Goal: Find specific page/section: Find specific page/section

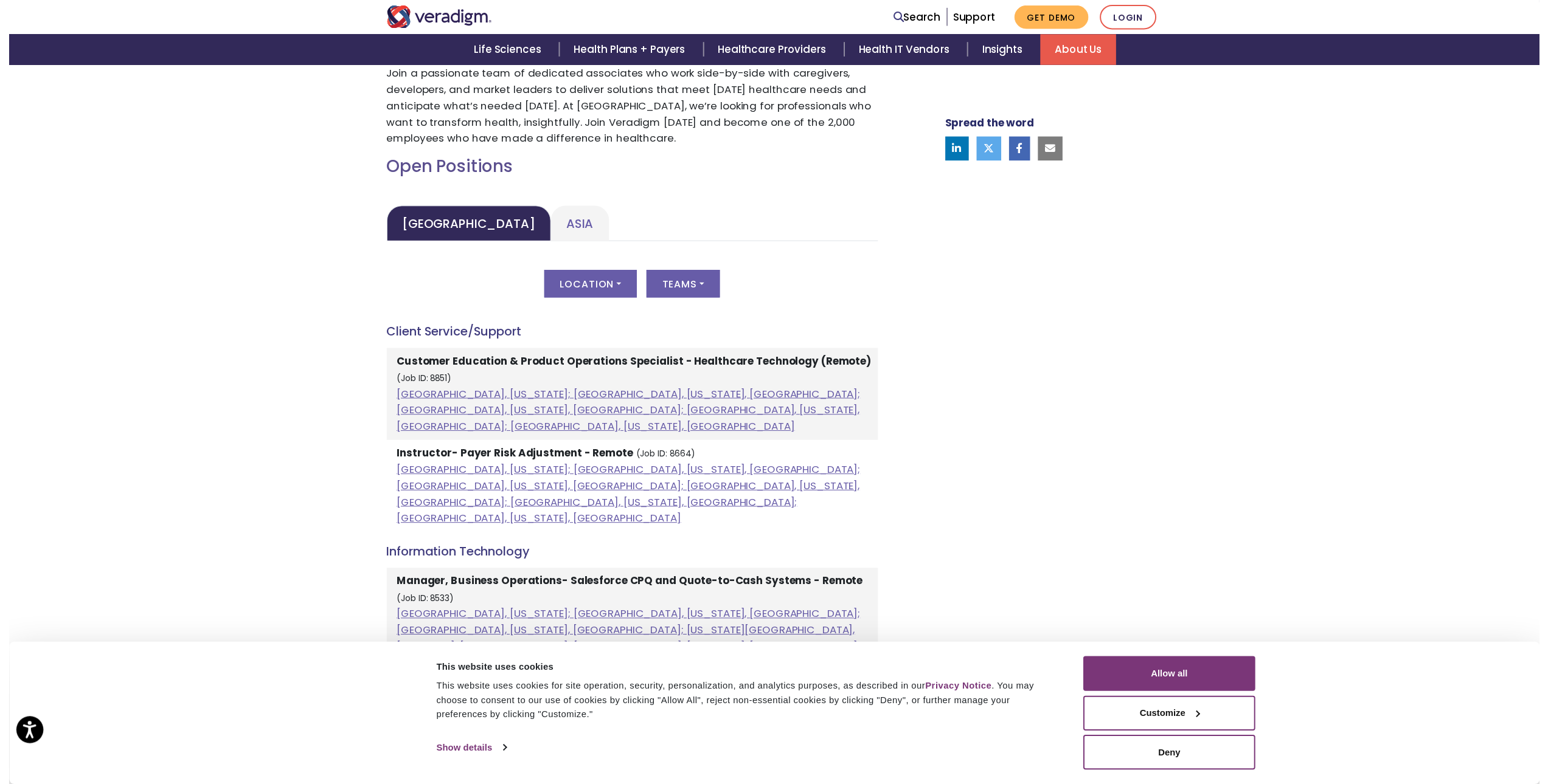
scroll to position [464, 0]
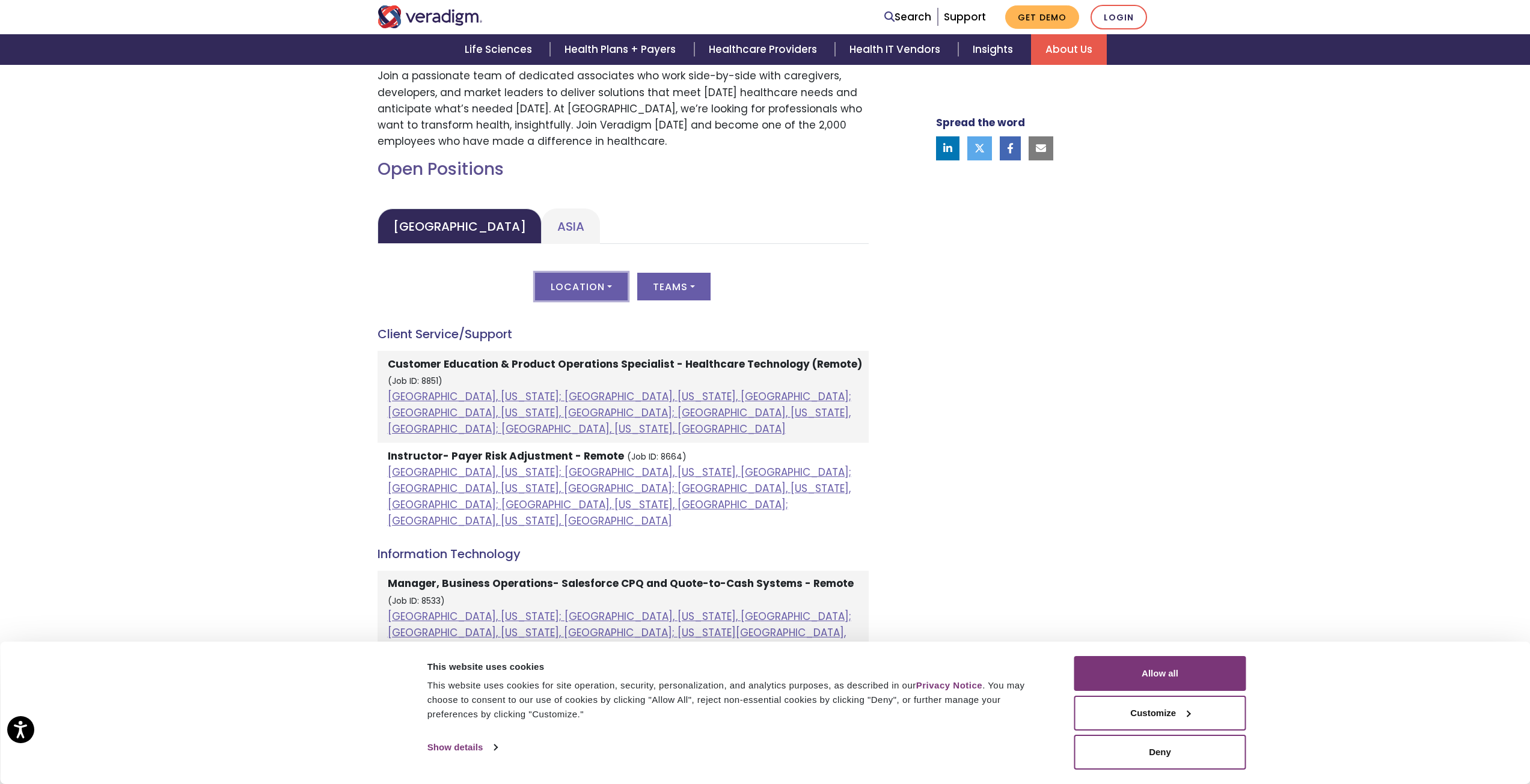
click at [614, 282] on button "Location" at bounding box center [581, 286] width 92 height 28
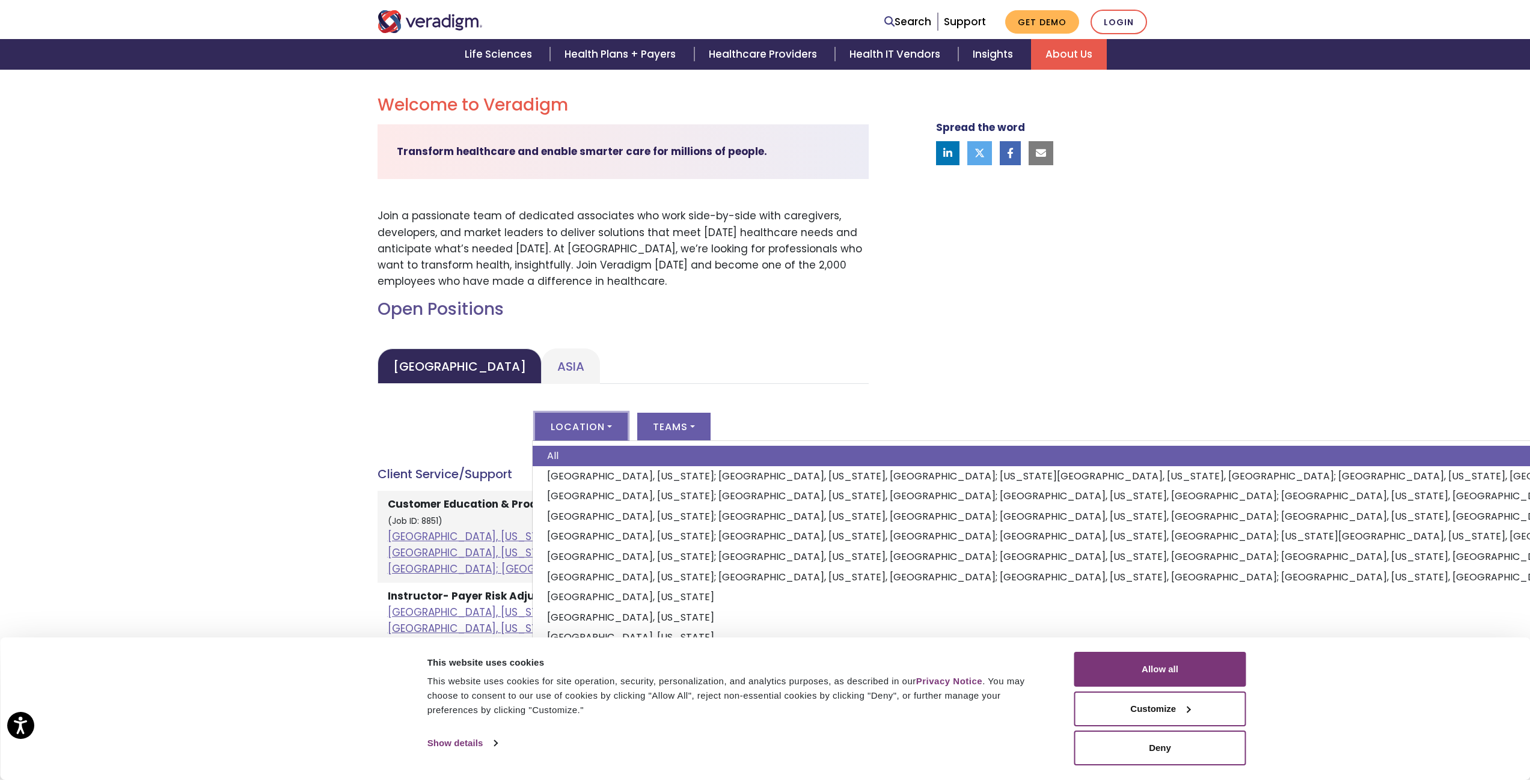
scroll to position [278, 0]
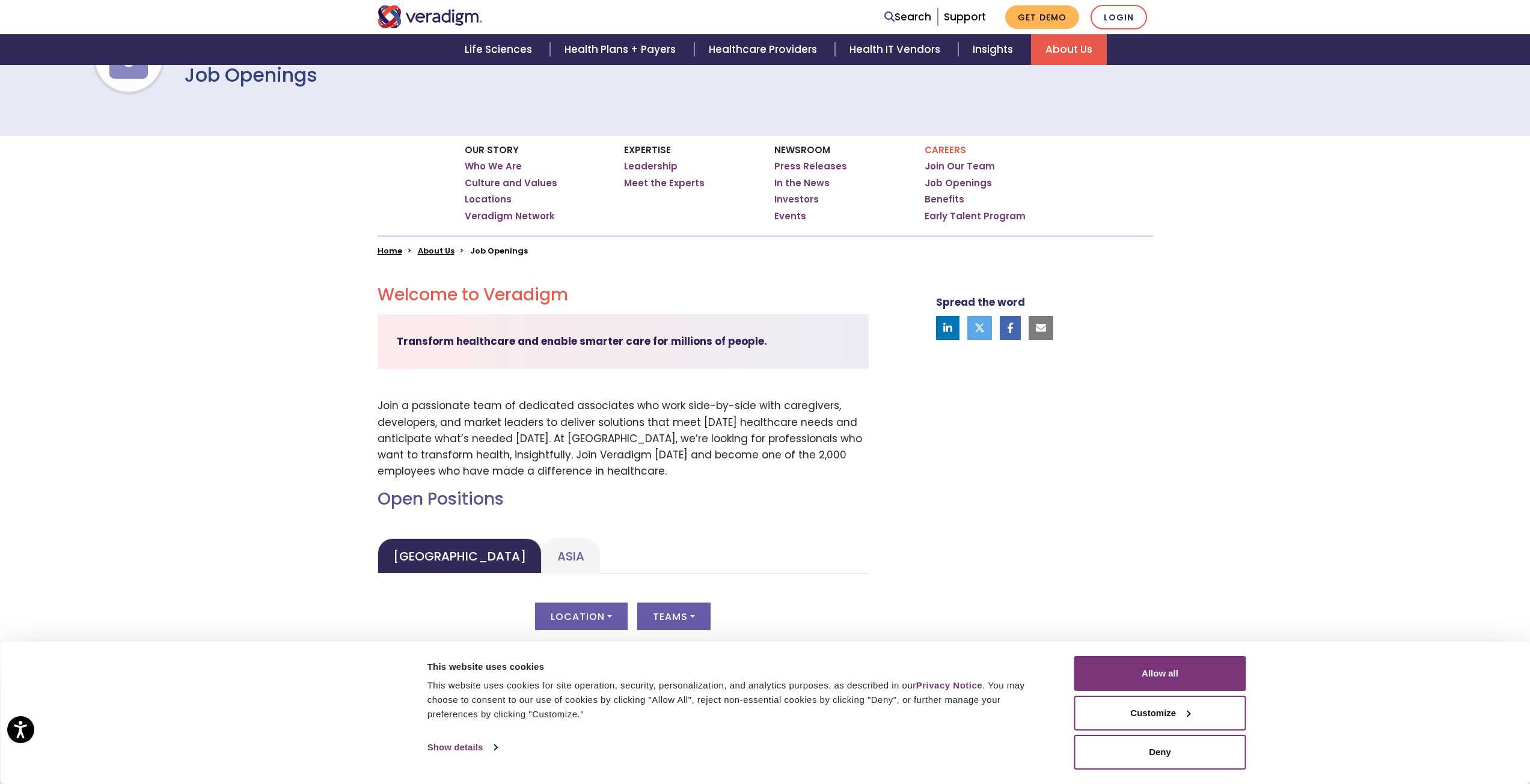
scroll to position [98, 0]
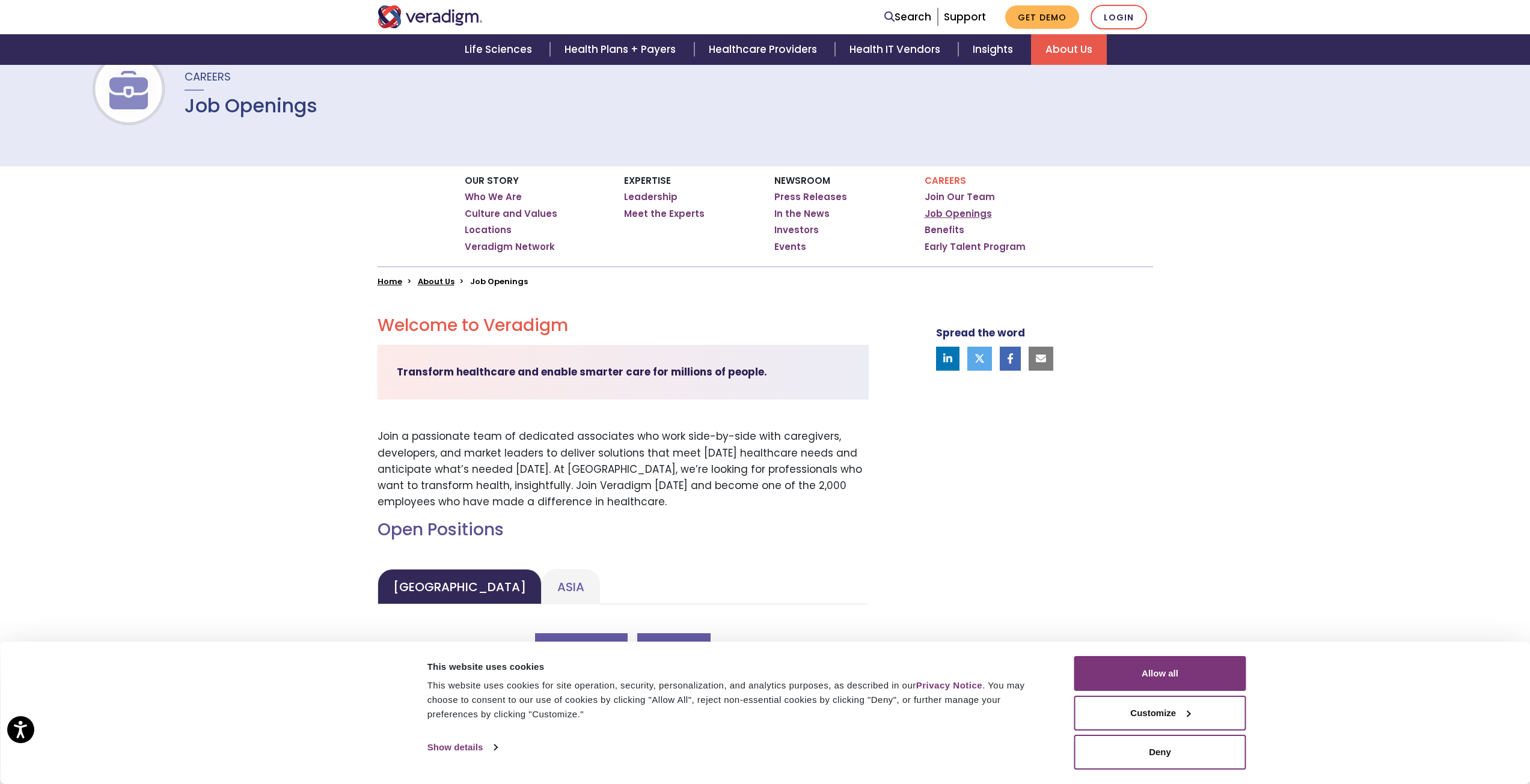
click at [952, 211] on link "Job Openings" at bounding box center [958, 214] width 67 height 12
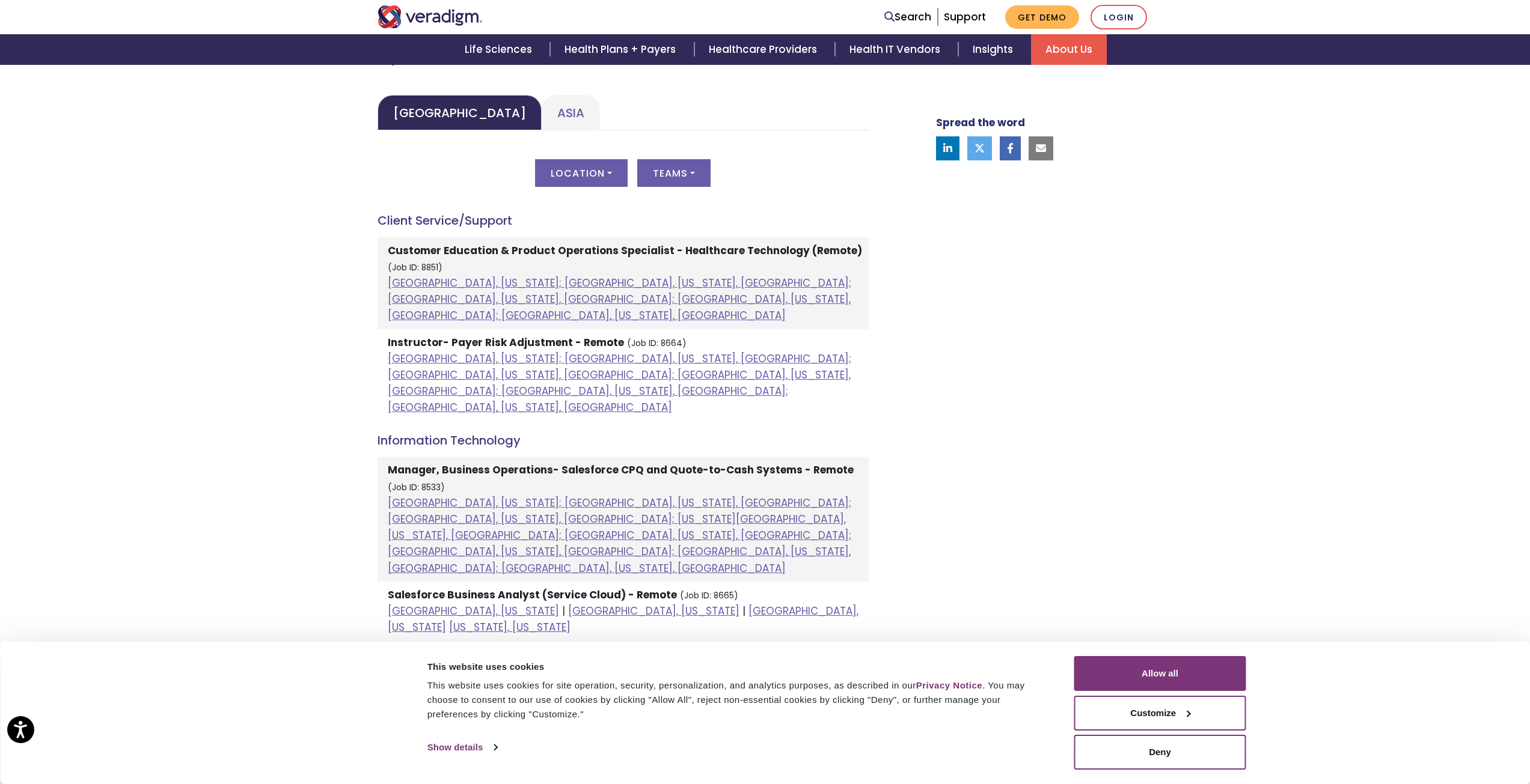
scroll to position [661, 0]
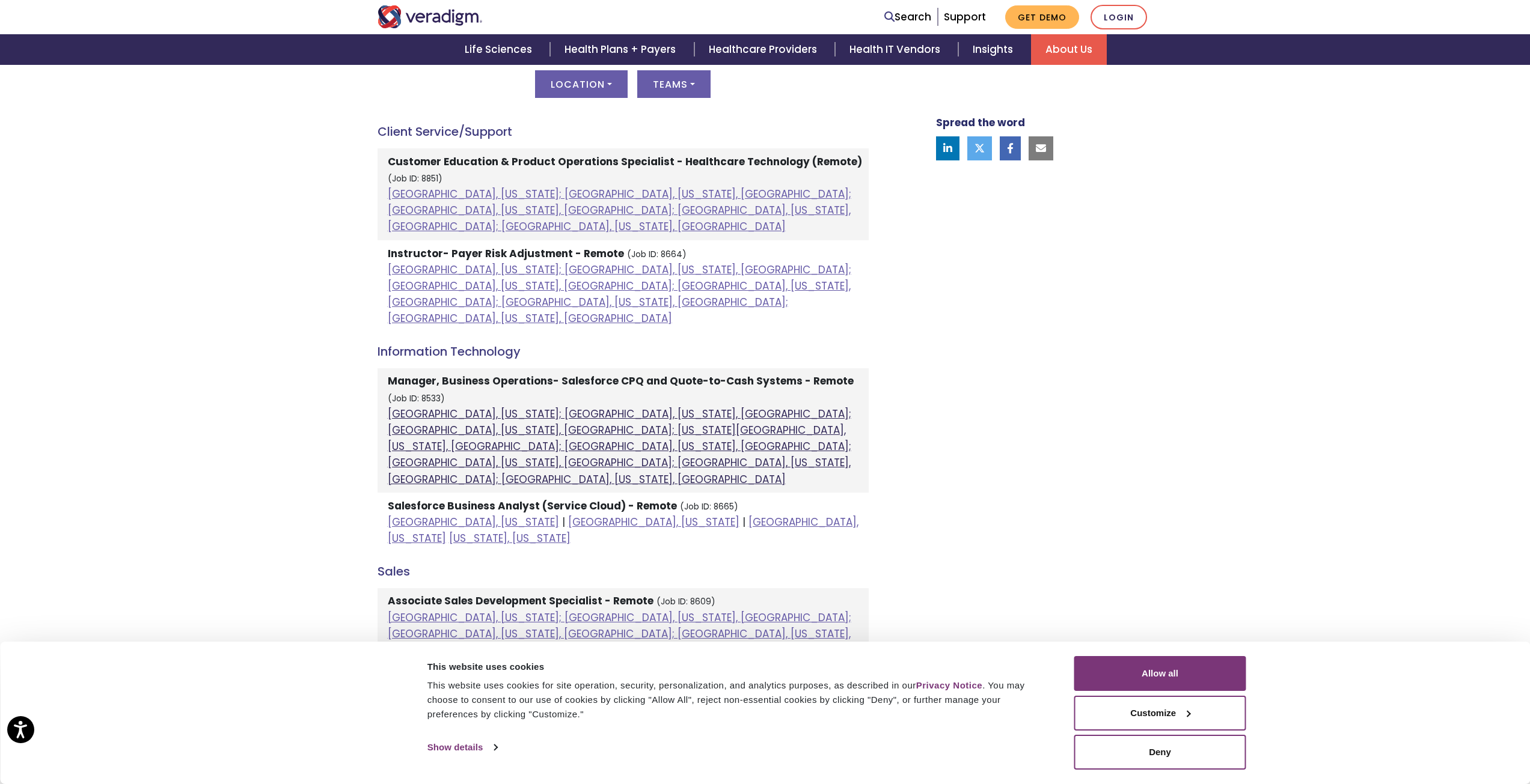
click at [722, 407] on link "[GEOGRAPHIC_DATA], [US_STATE]; [GEOGRAPHIC_DATA], [US_STATE], [GEOGRAPHIC_DATA]…" at bounding box center [619, 447] width 463 height 80
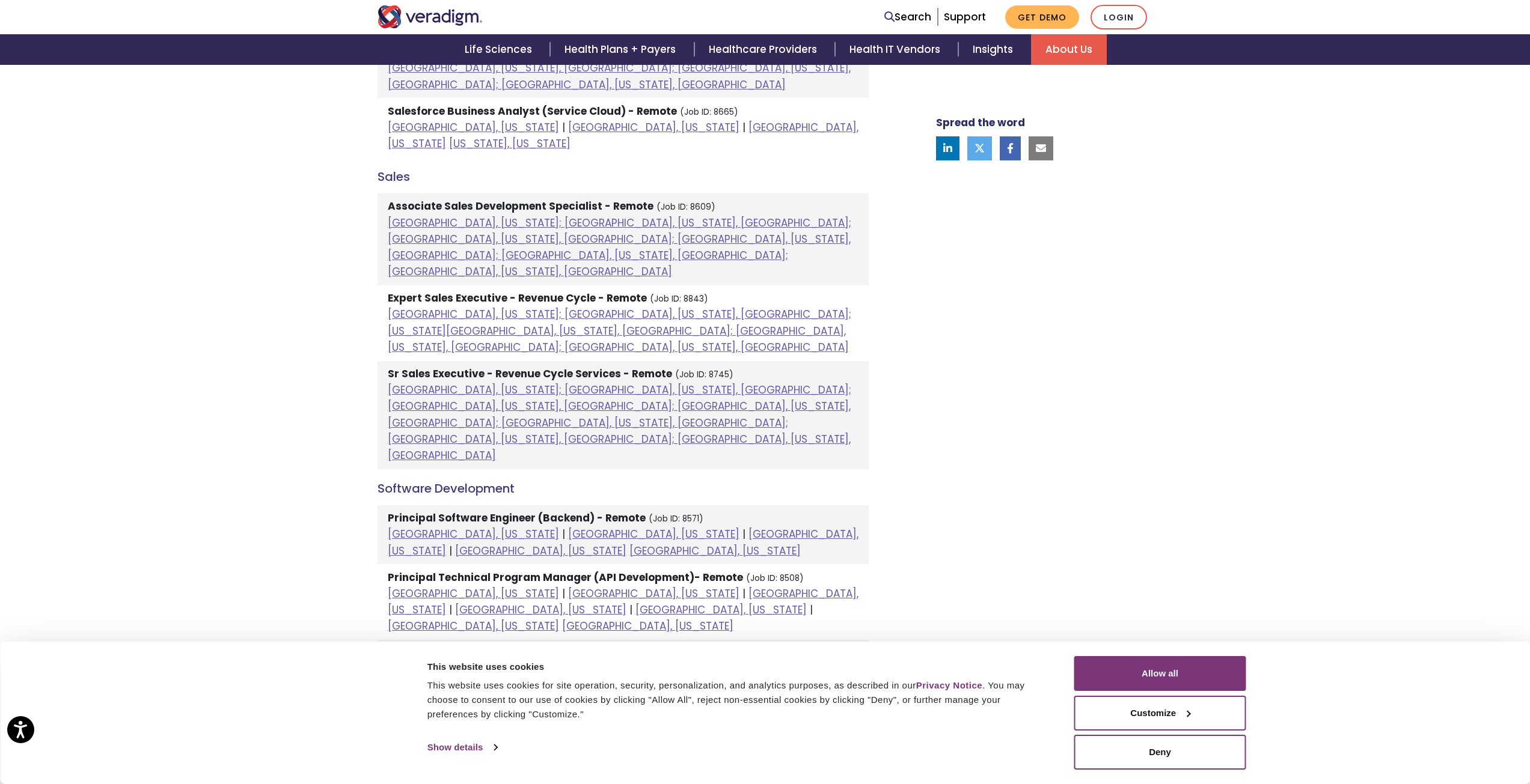
scroll to position [1142, 0]
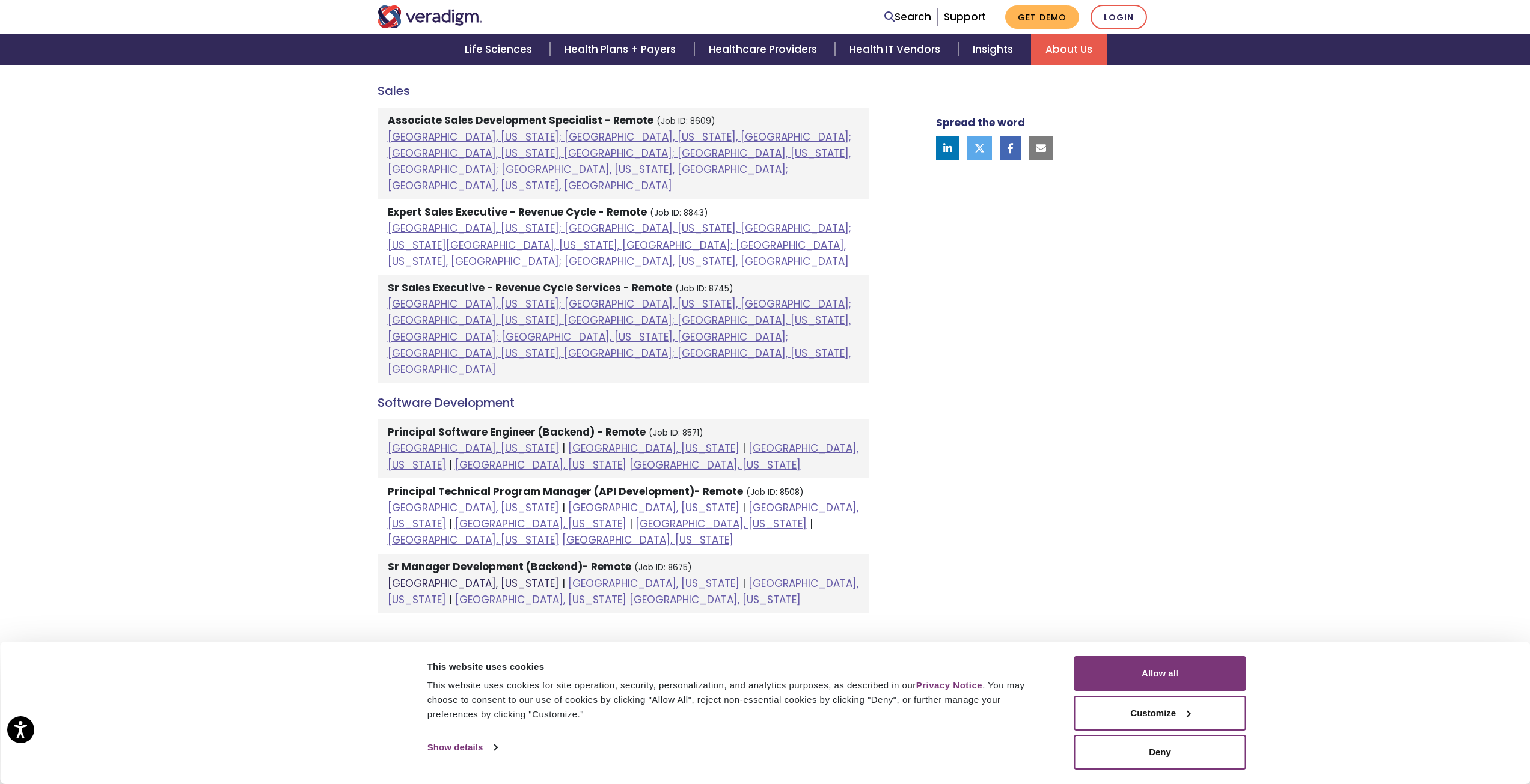
click at [450, 576] on link "[GEOGRAPHIC_DATA], [US_STATE]" at bounding box center [473, 583] width 171 height 14
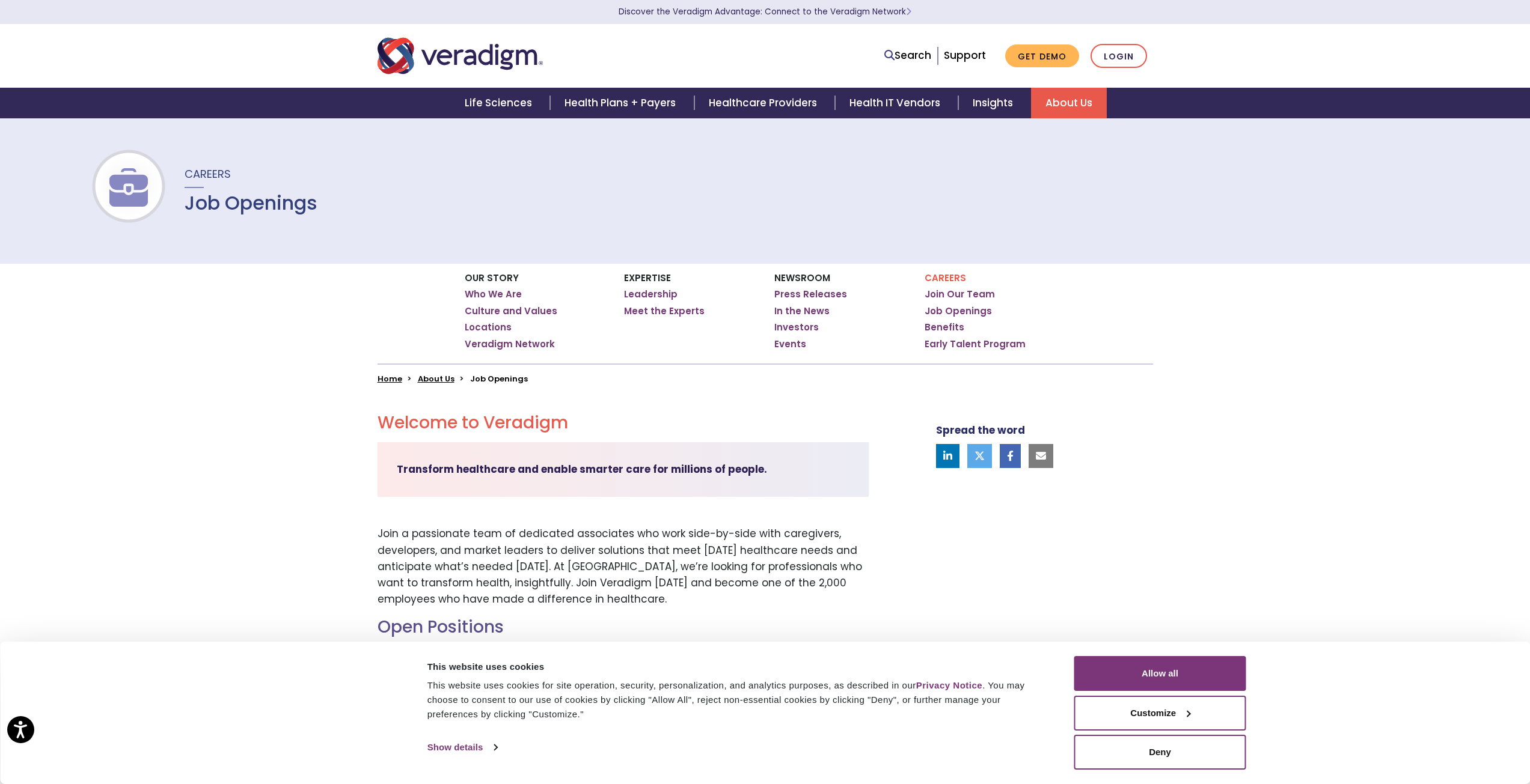
scroll to position [0, 0]
